Goal: Information Seeking & Learning: Learn about a topic

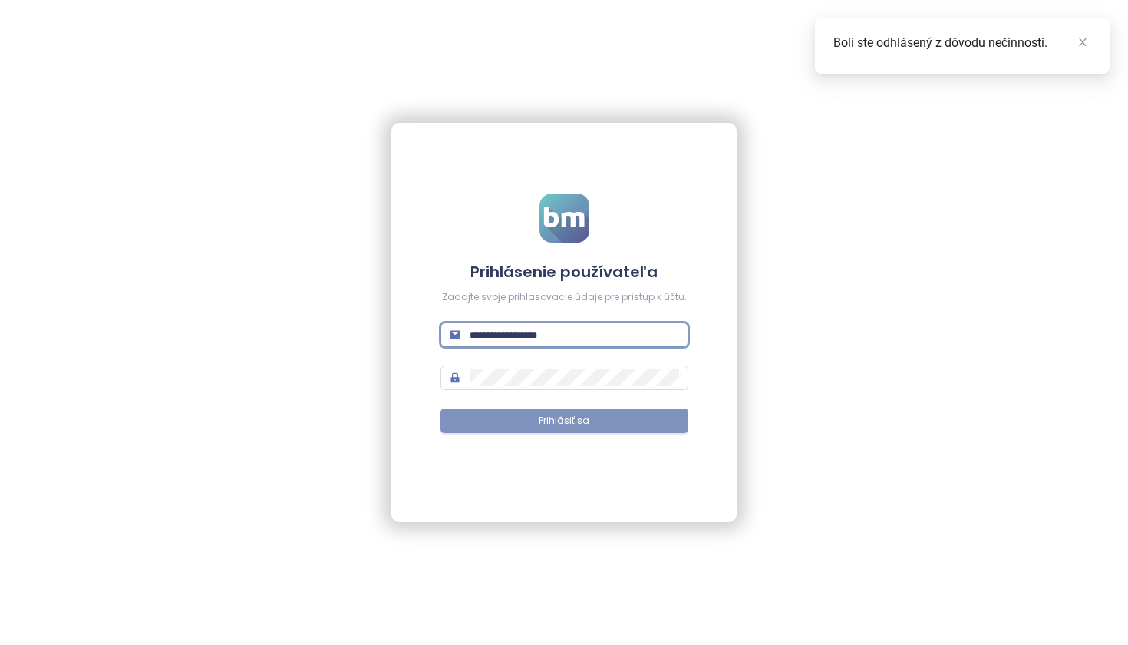
type input "**********"
click at [564, 421] on button "Prihlásiť sa" at bounding box center [565, 420] width 248 height 25
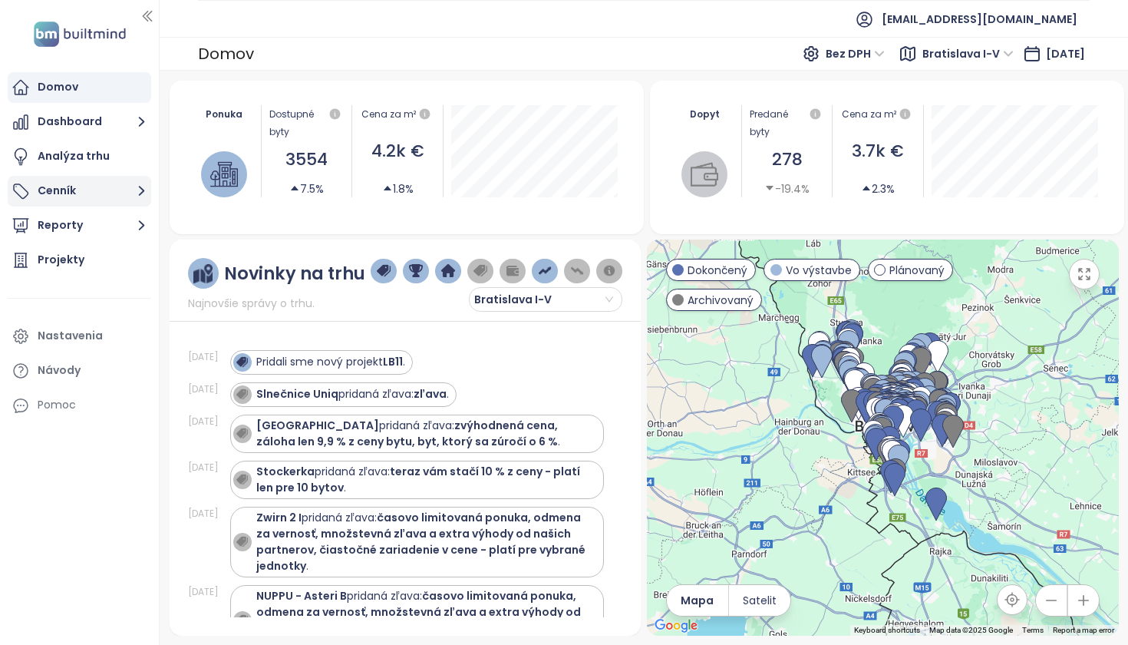
click at [105, 193] on button "Cenník" at bounding box center [80, 191] width 144 height 31
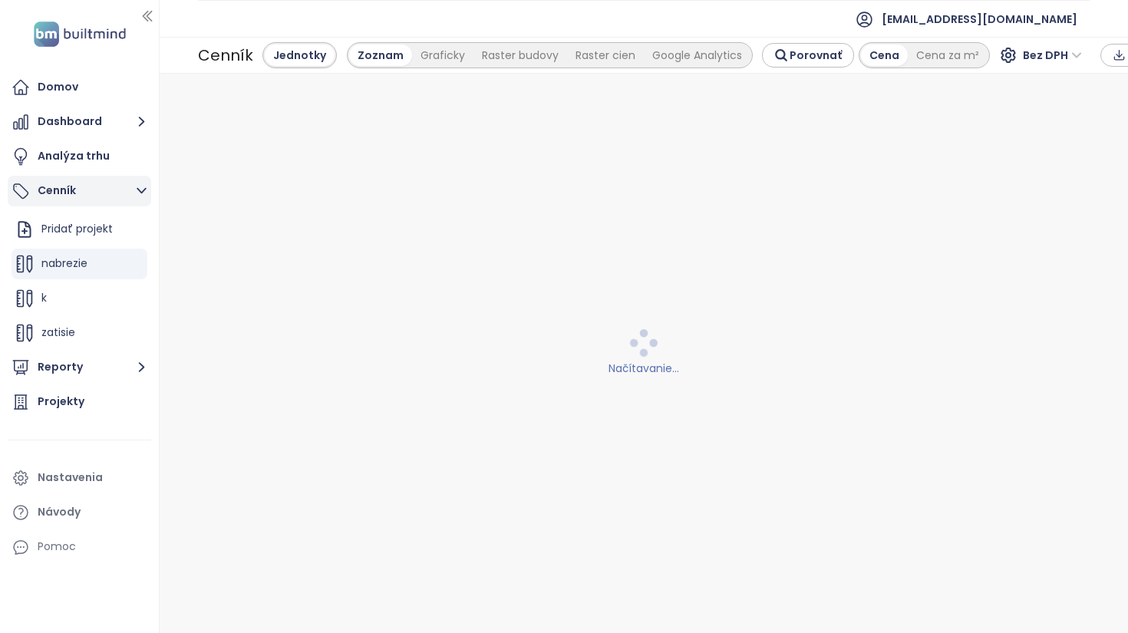
click at [76, 193] on button "Cenník" at bounding box center [80, 191] width 144 height 31
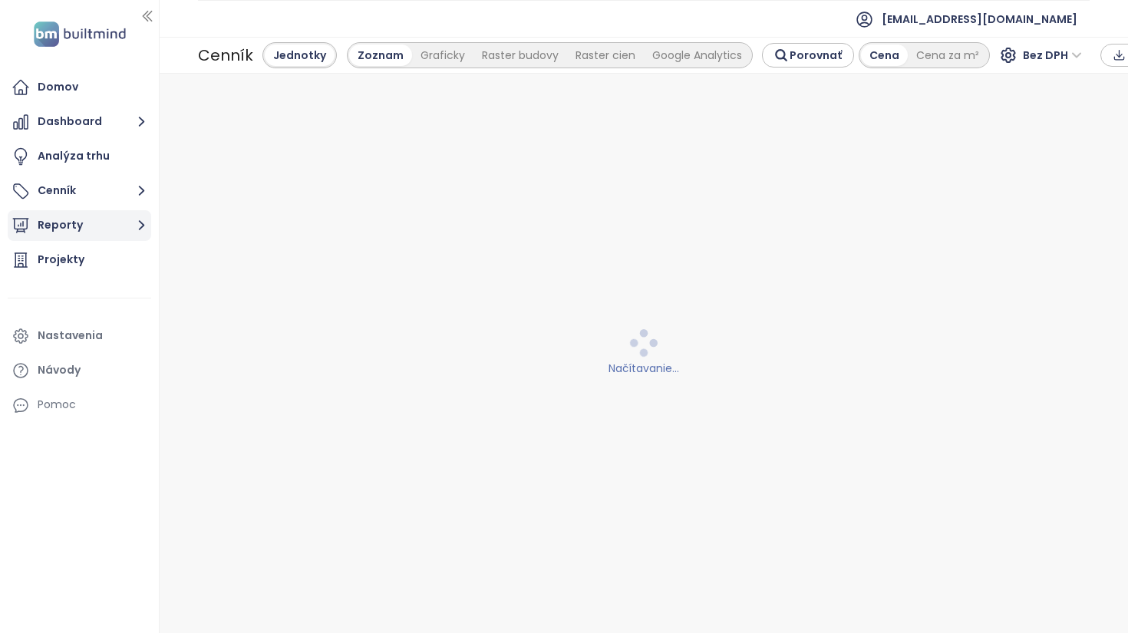
click at [84, 223] on button "Reporty" at bounding box center [80, 225] width 144 height 31
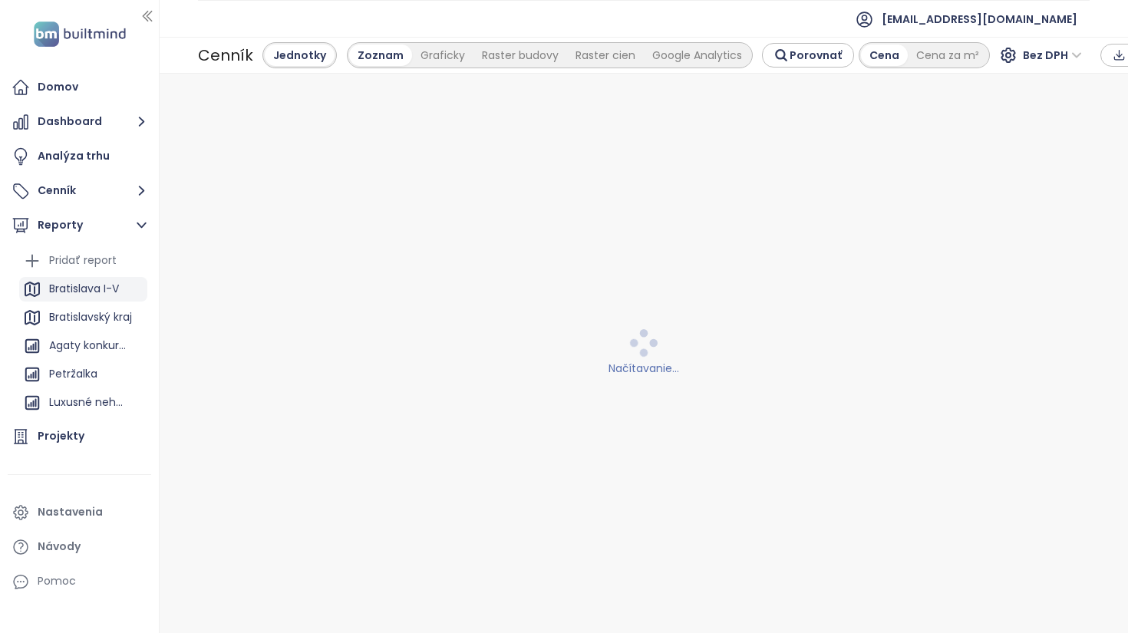
click at [101, 289] on div "Bratislava I-V" at bounding box center [84, 288] width 70 height 19
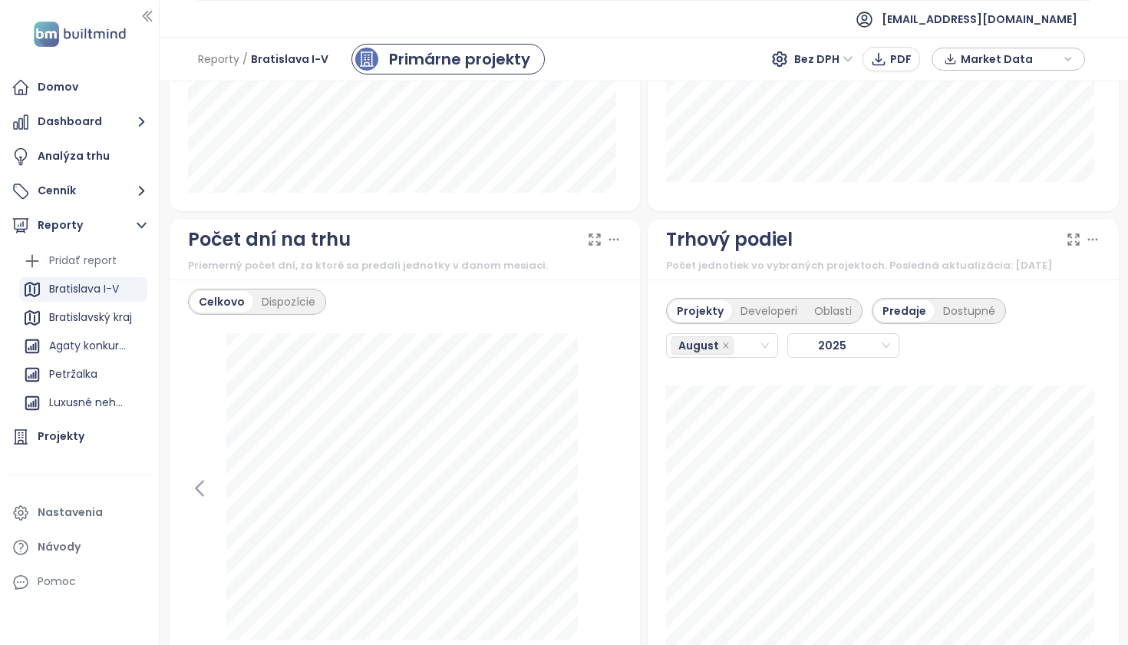
scroll to position [1735, 0]
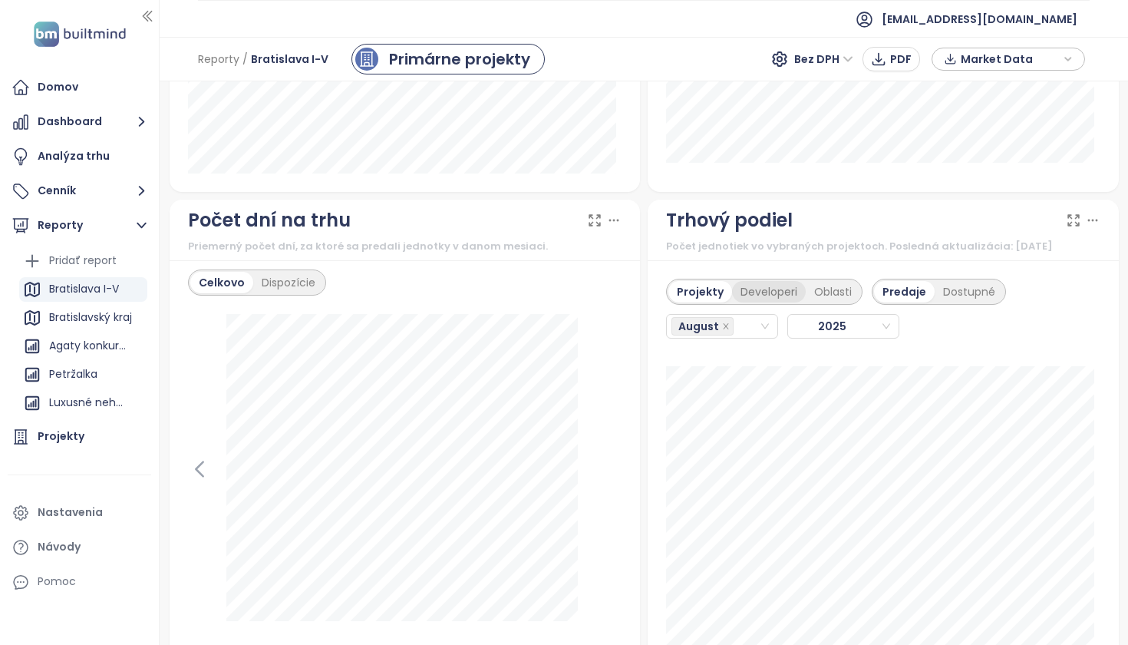
click at [754, 302] on div "Developeri" at bounding box center [769, 291] width 74 height 21
click at [695, 302] on div "Projekty" at bounding box center [698, 291] width 59 height 21
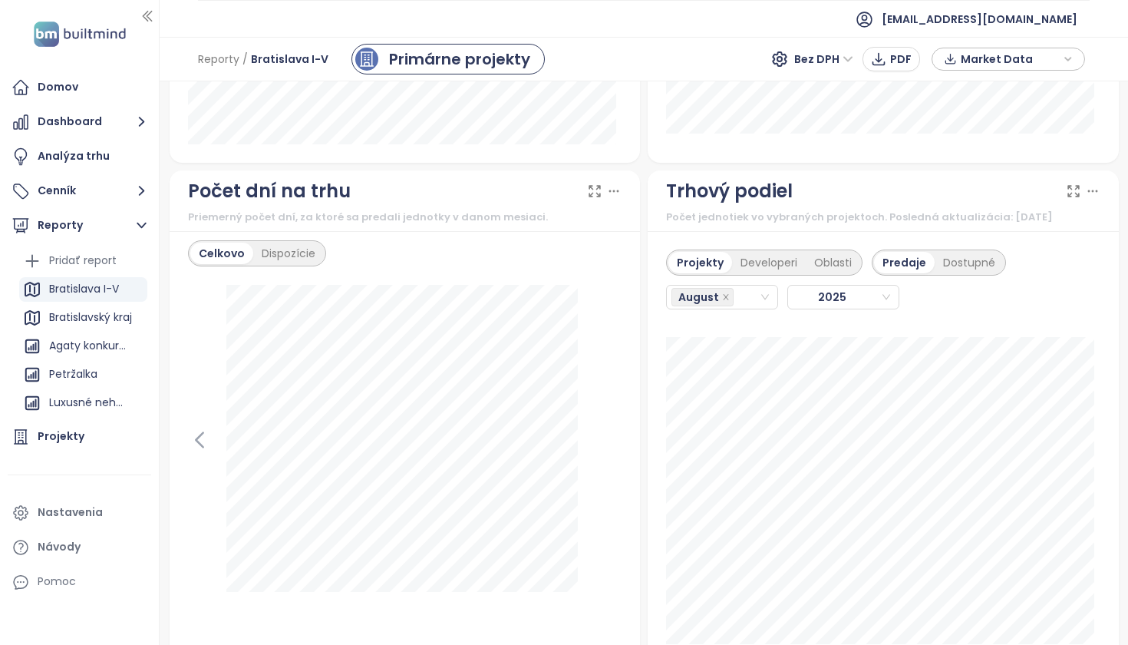
scroll to position [1785, 0]
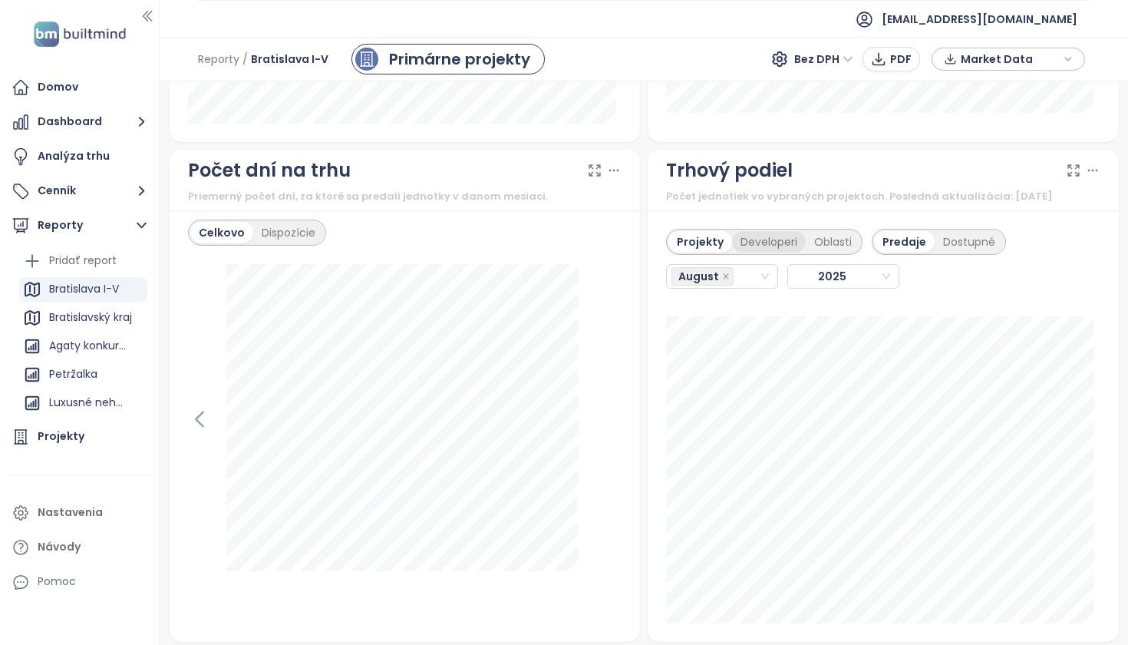
click at [754, 252] on div "Developeri" at bounding box center [769, 241] width 74 height 21
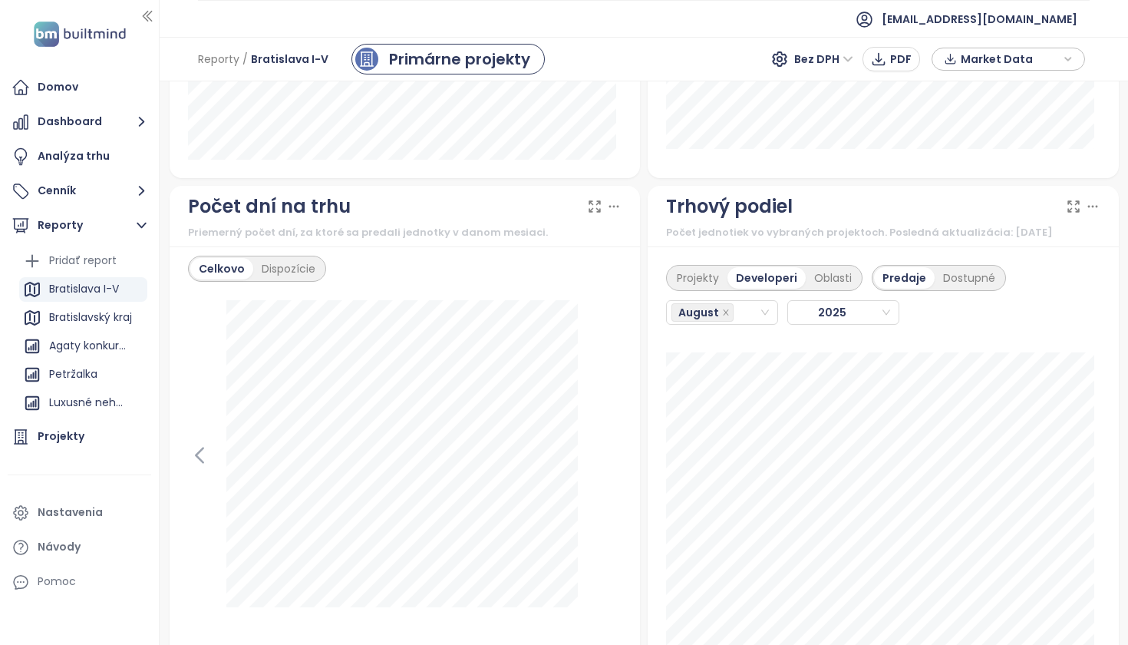
scroll to position [1753, 0]
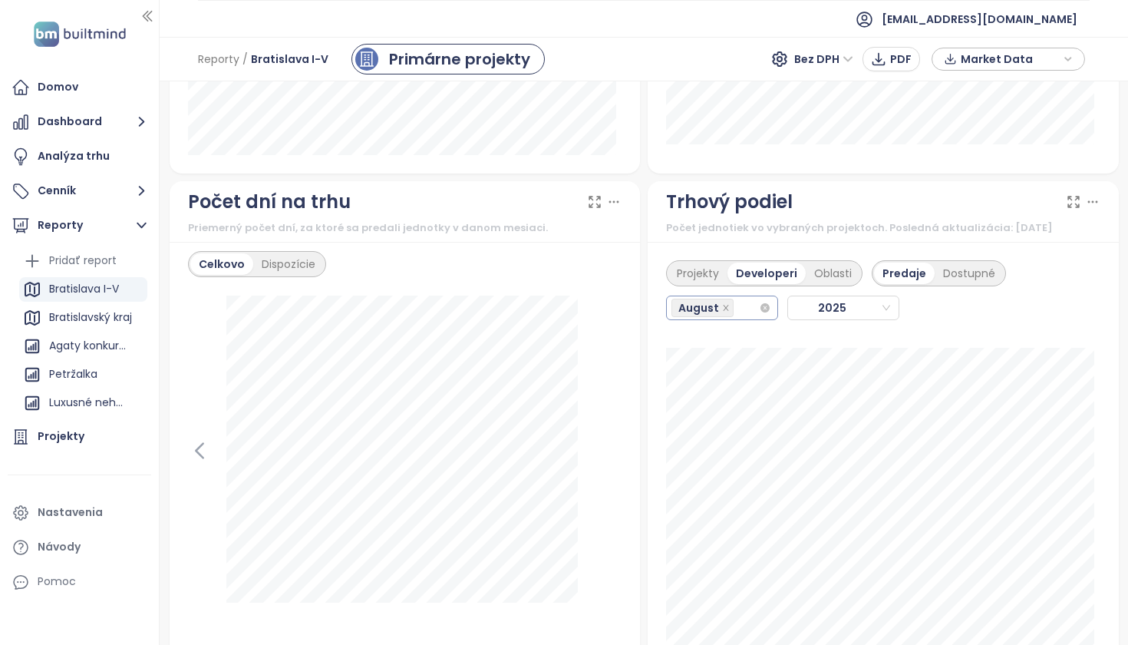
click at [741, 318] on div "August" at bounding box center [715, 307] width 87 height 21
click at [701, 491] on div "July" at bounding box center [716, 496] width 86 height 17
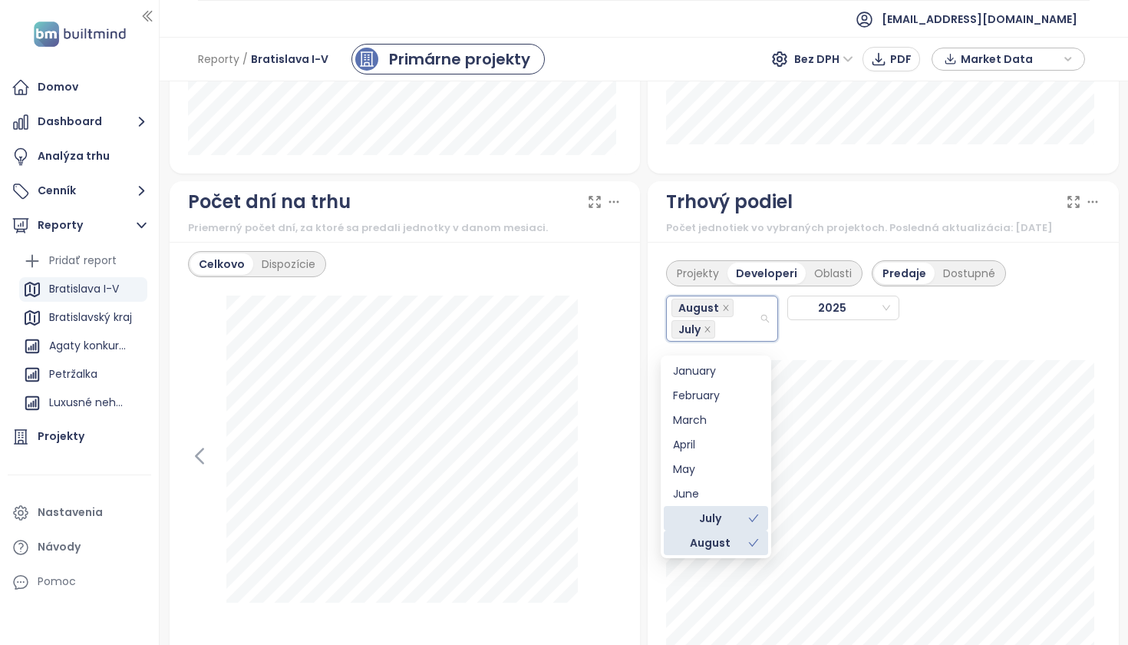
click at [754, 544] on icon "check" at bounding box center [753, 542] width 11 height 11
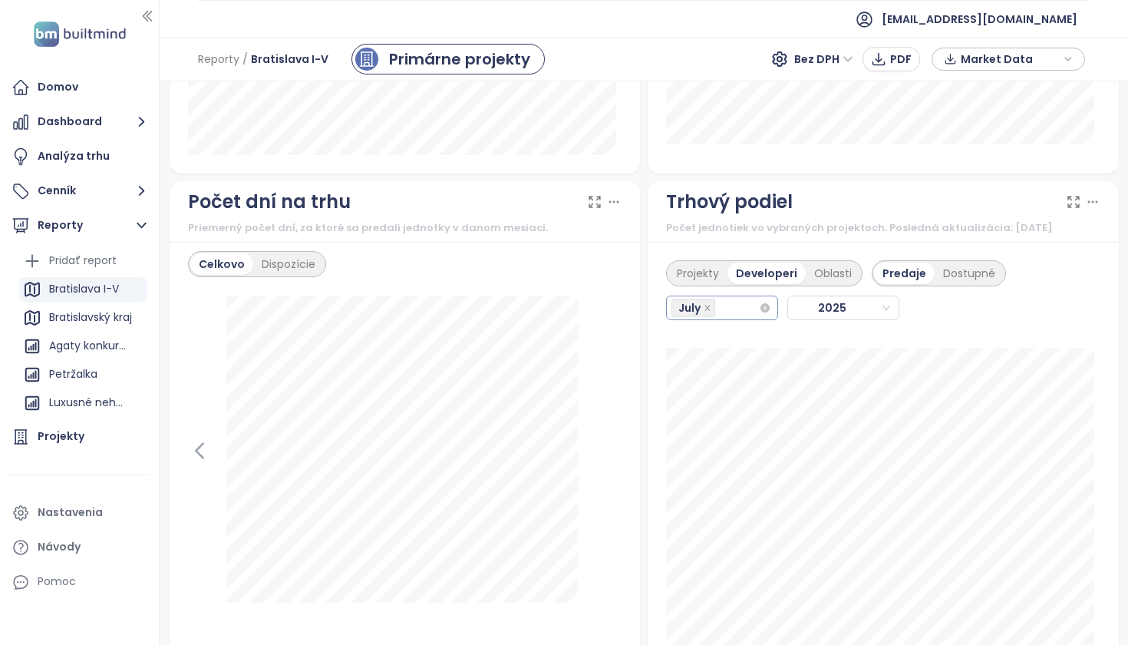
click at [718, 317] on input "search" at bounding box center [719, 308] width 3 height 18
click at [707, 514] on div "August" at bounding box center [716, 521] width 86 height 17
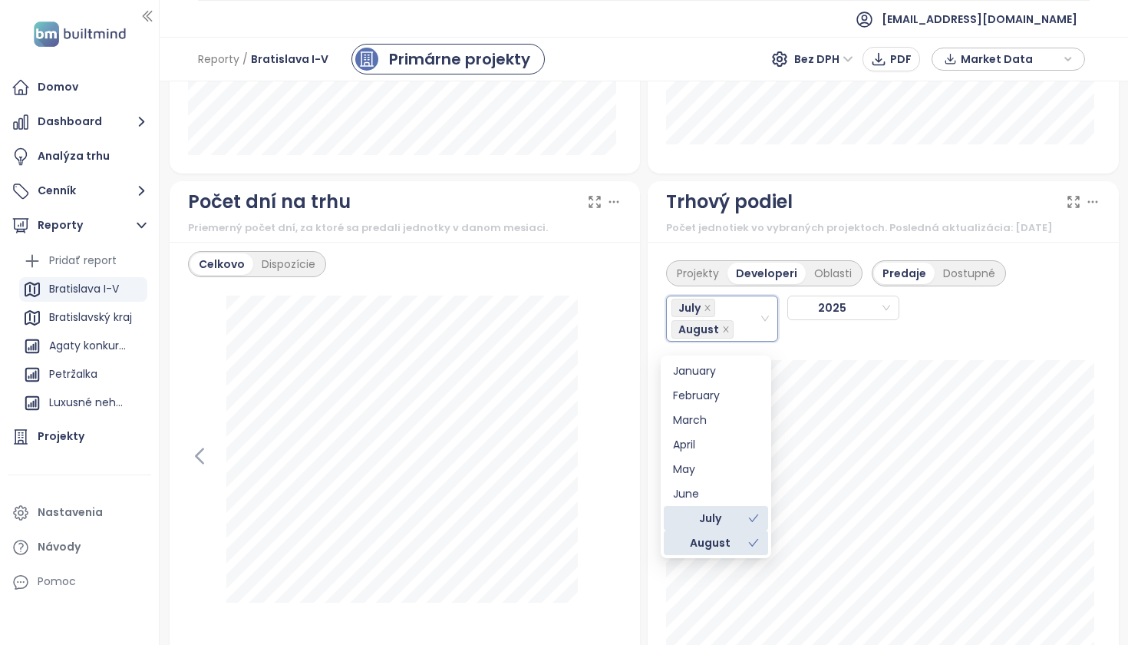
click at [1093, 394] on div "Projekty Developeri Oblasti Predaje Dostupné July, August July [DATE]" at bounding box center [883, 464] width 471 height 444
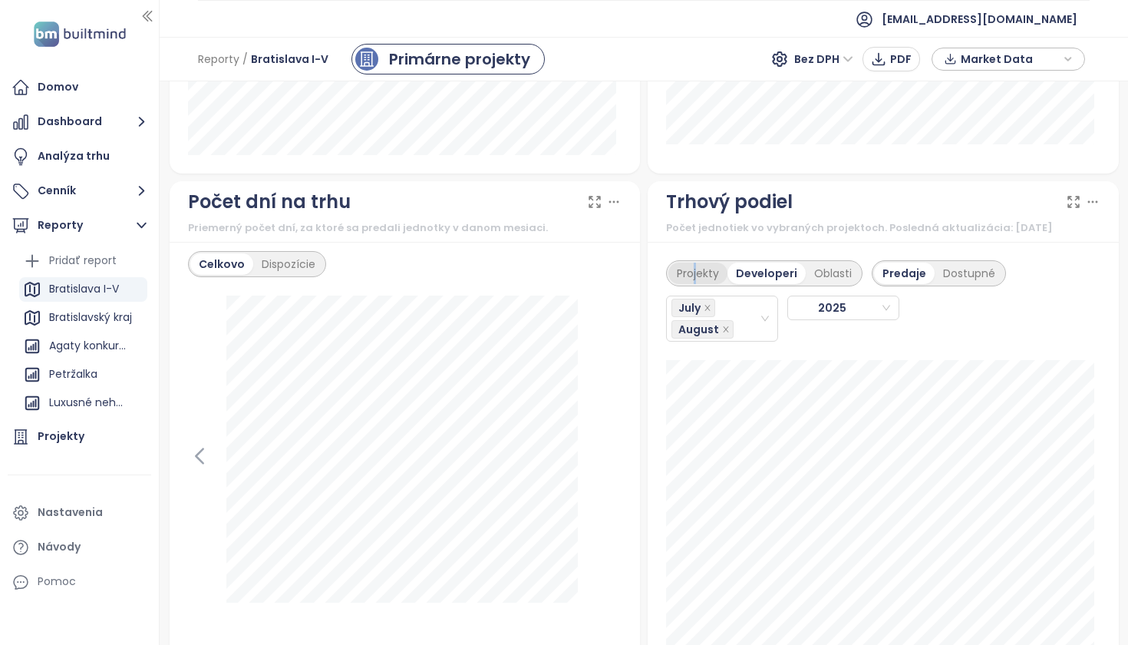
click at [689, 282] on div "Projekty" at bounding box center [698, 272] width 59 height 21
click at [704, 312] on icon "close" at bounding box center [708, 308] width 8 height 8
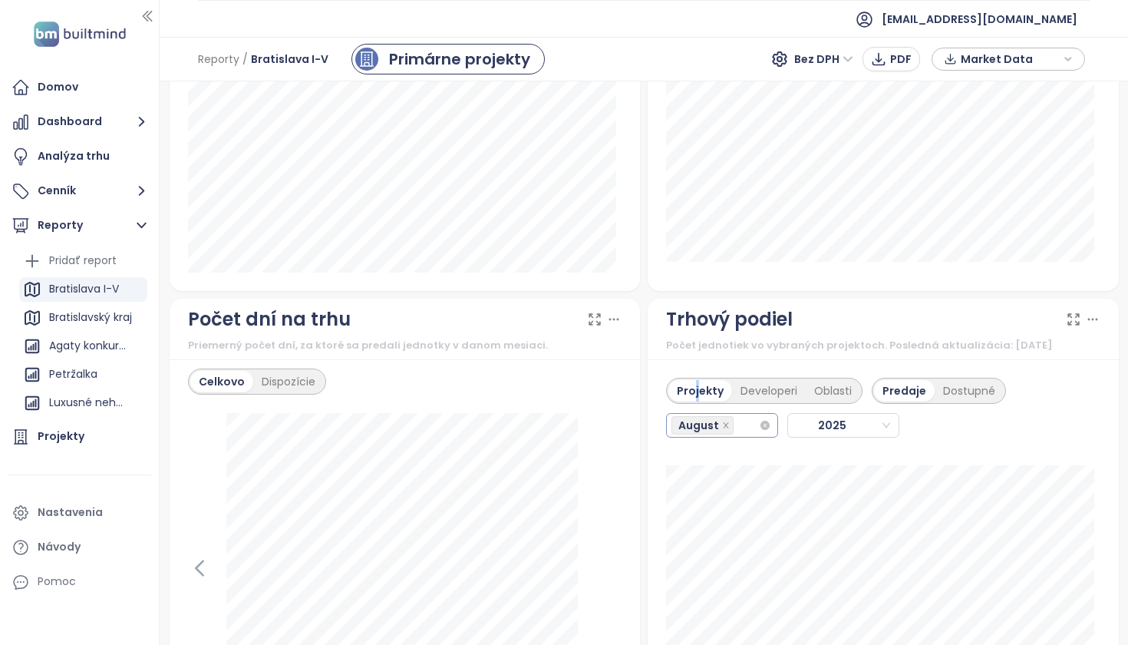
scroll to position [1655, 0]
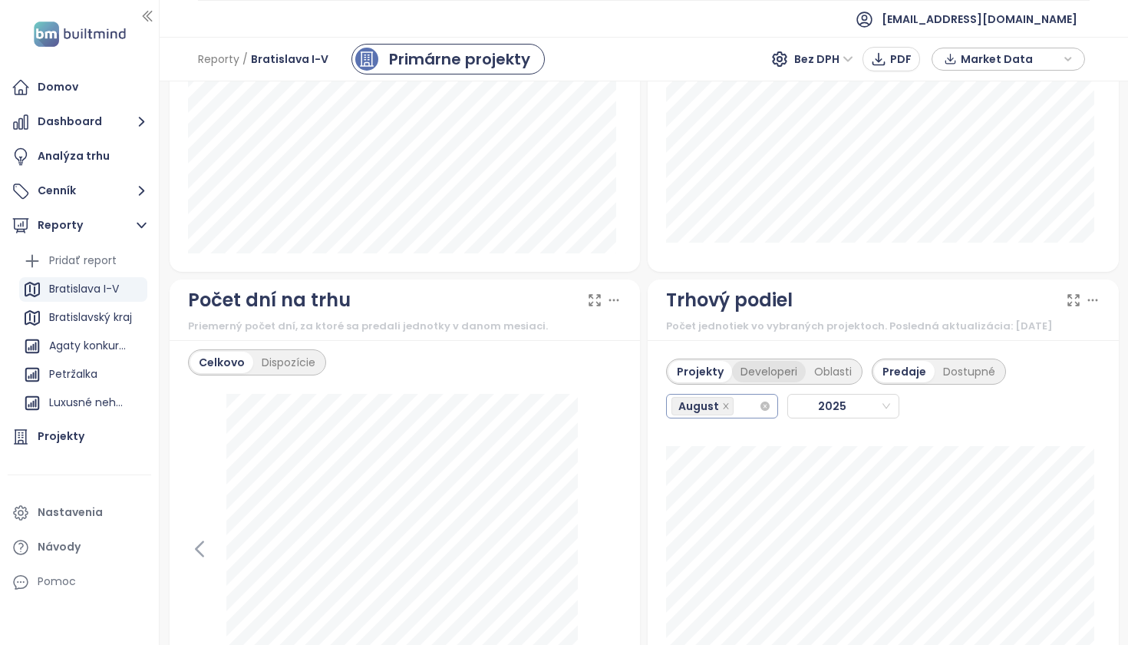
click at [746, 378] on div "Developeri" at bounding box center [769, 371] width 74 height 21
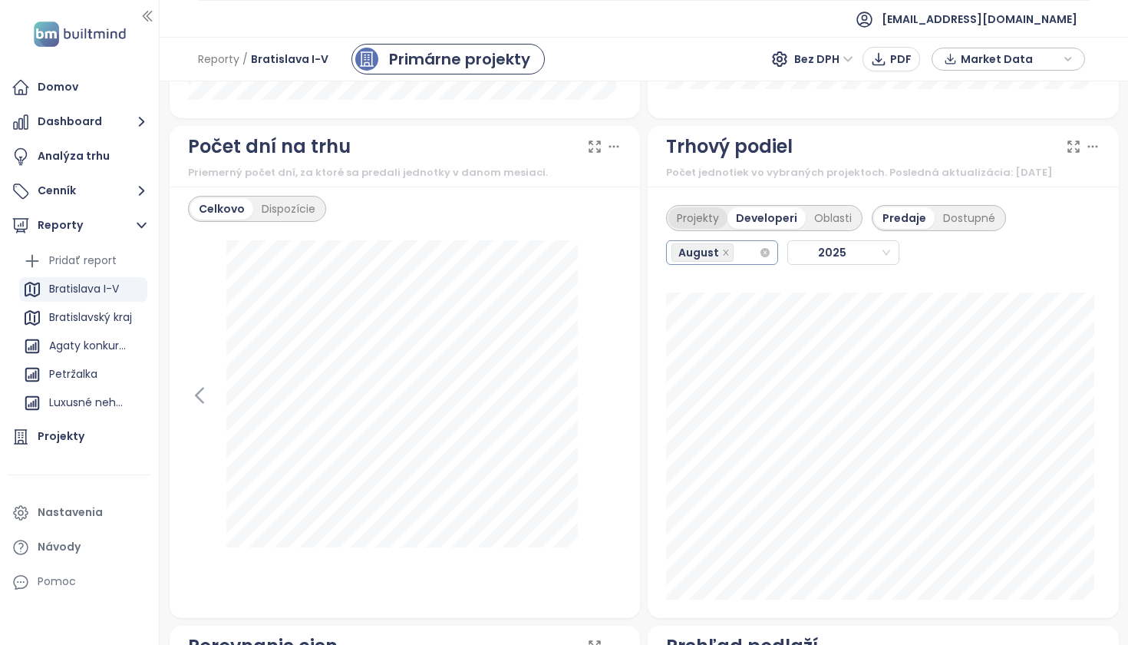
click at [683, 229] on div "Projekty" at bounding box center [698, 217] width 59 height 21
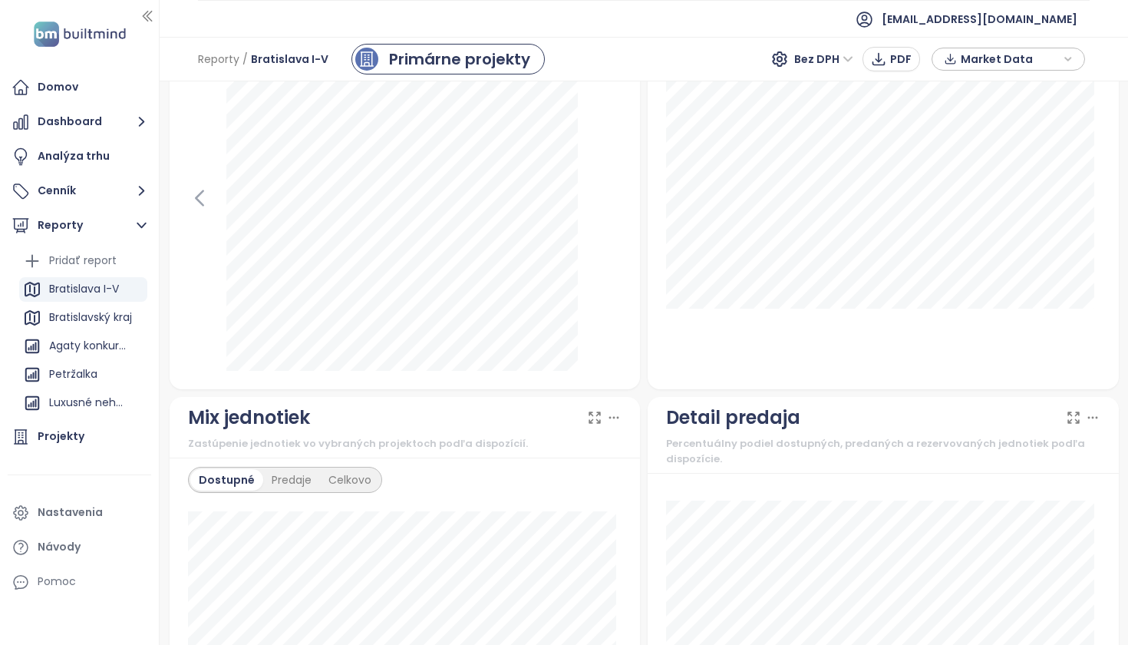
scroll to position [570, 0]
